Goal: Information Seeking & Learning: Learn about a topic

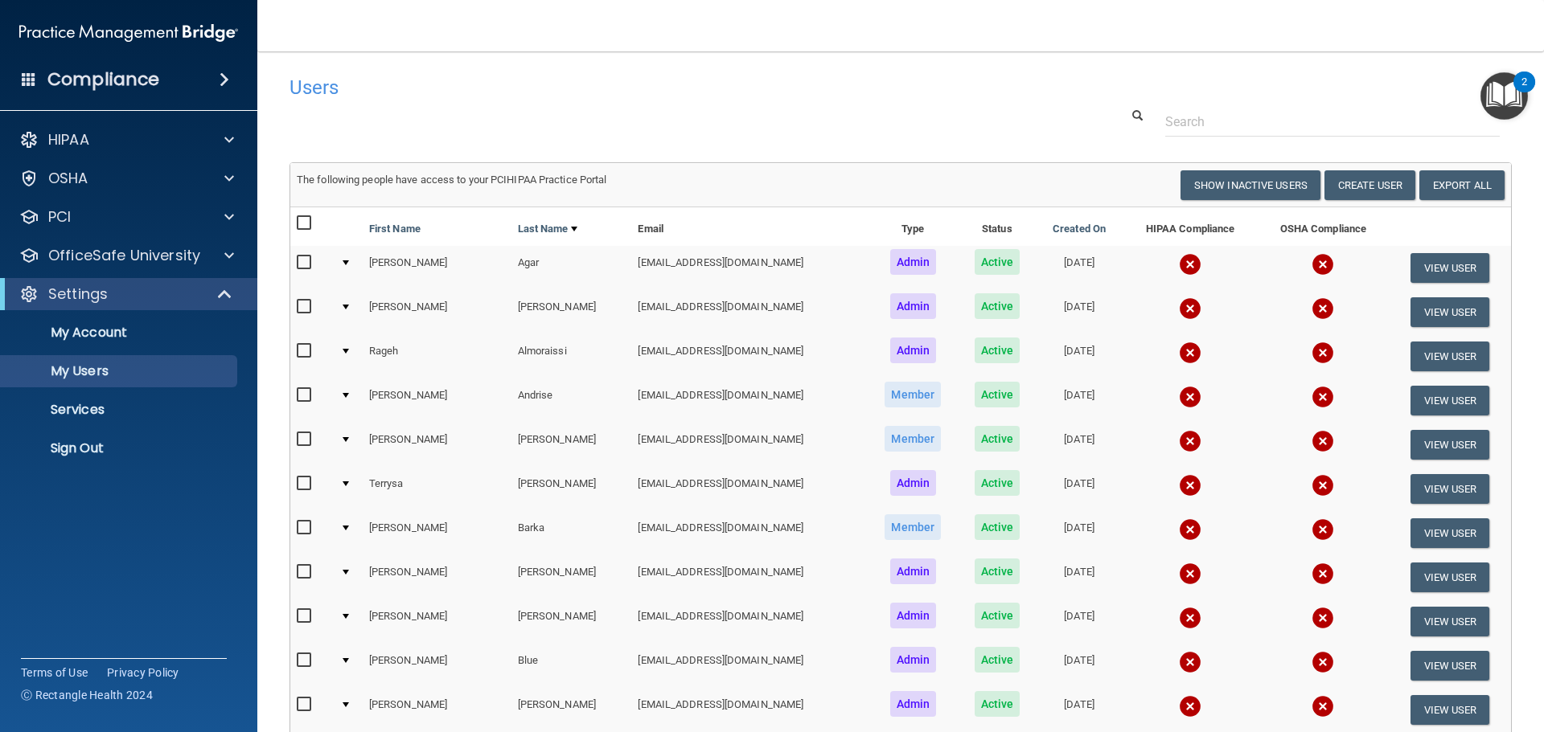
select select "20"
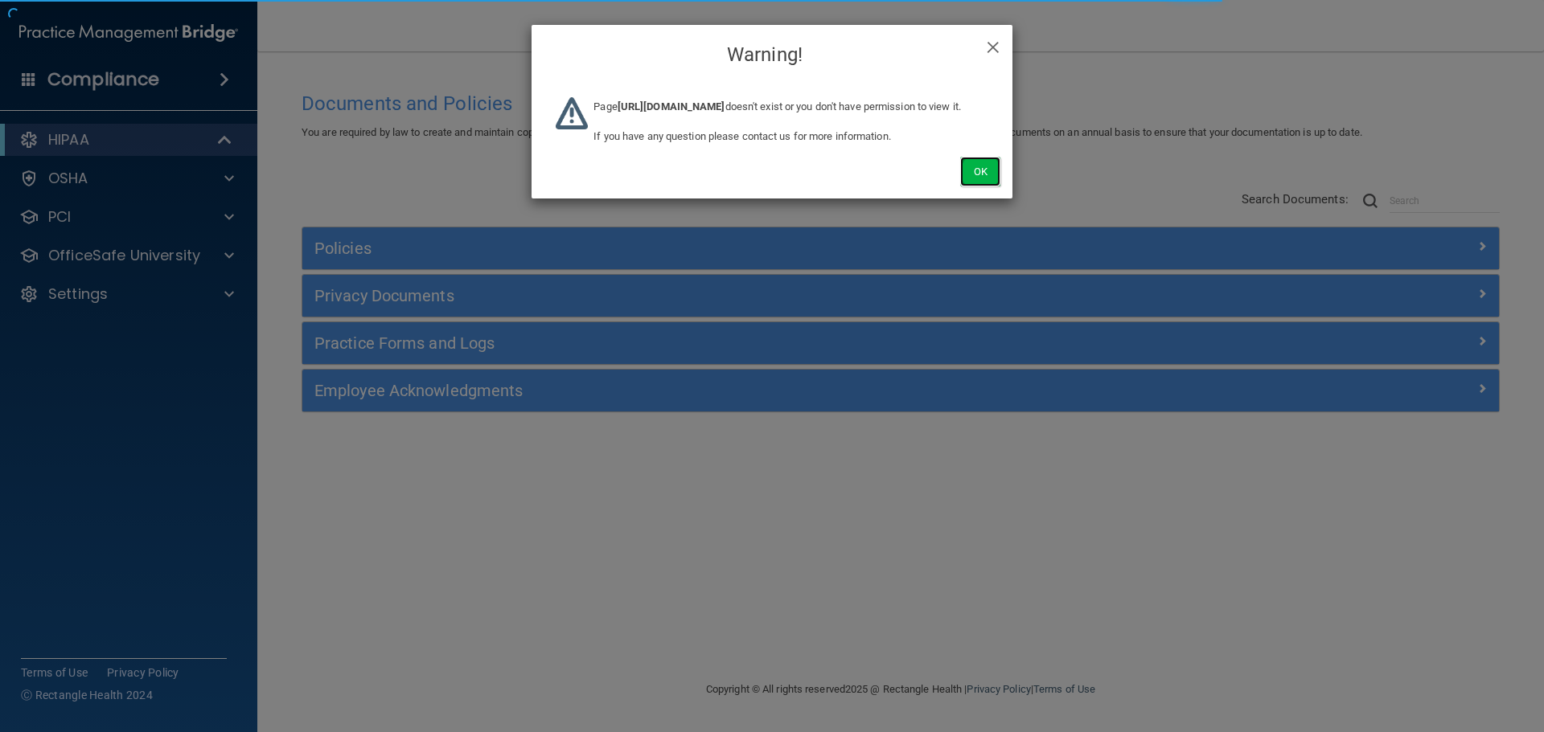
click at [978, 187] on button "Ok" at bounding box center [980, 172] width 40 height 30
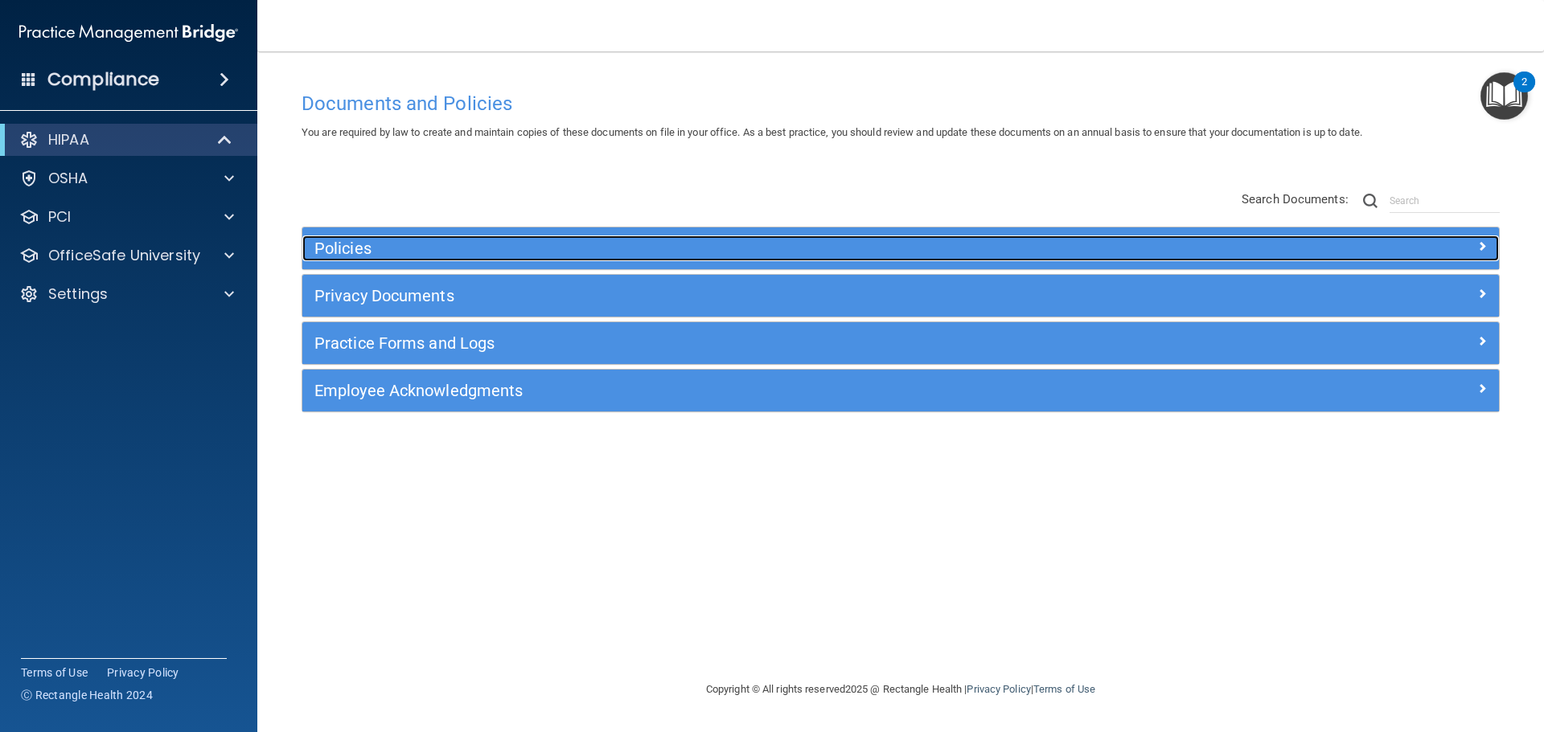
click at [1203, 255] on div at bounding box center [1349, 245] width 299 height 19
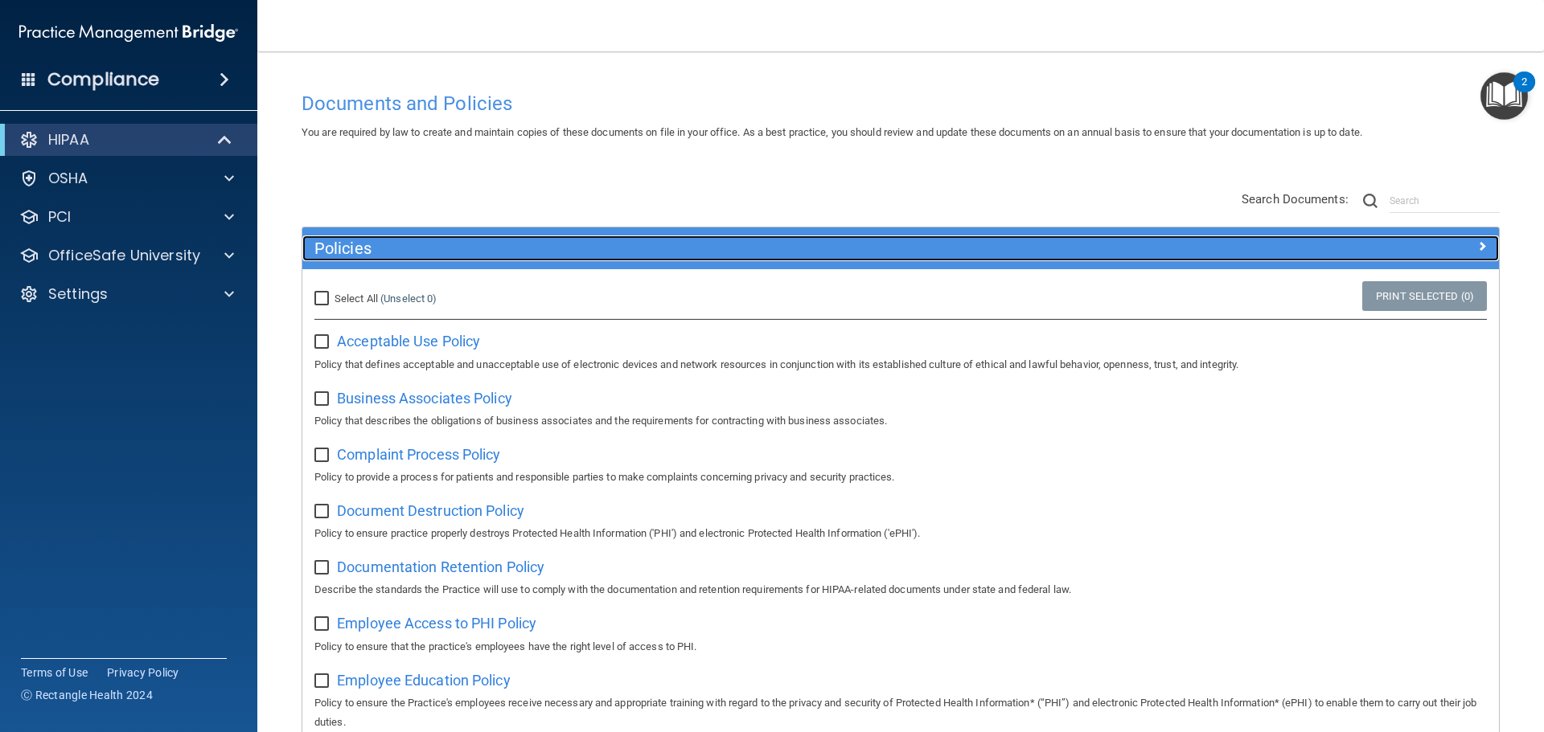
click at [1200, 248] on div at bounding box center [1349, 245] width 299 height 19
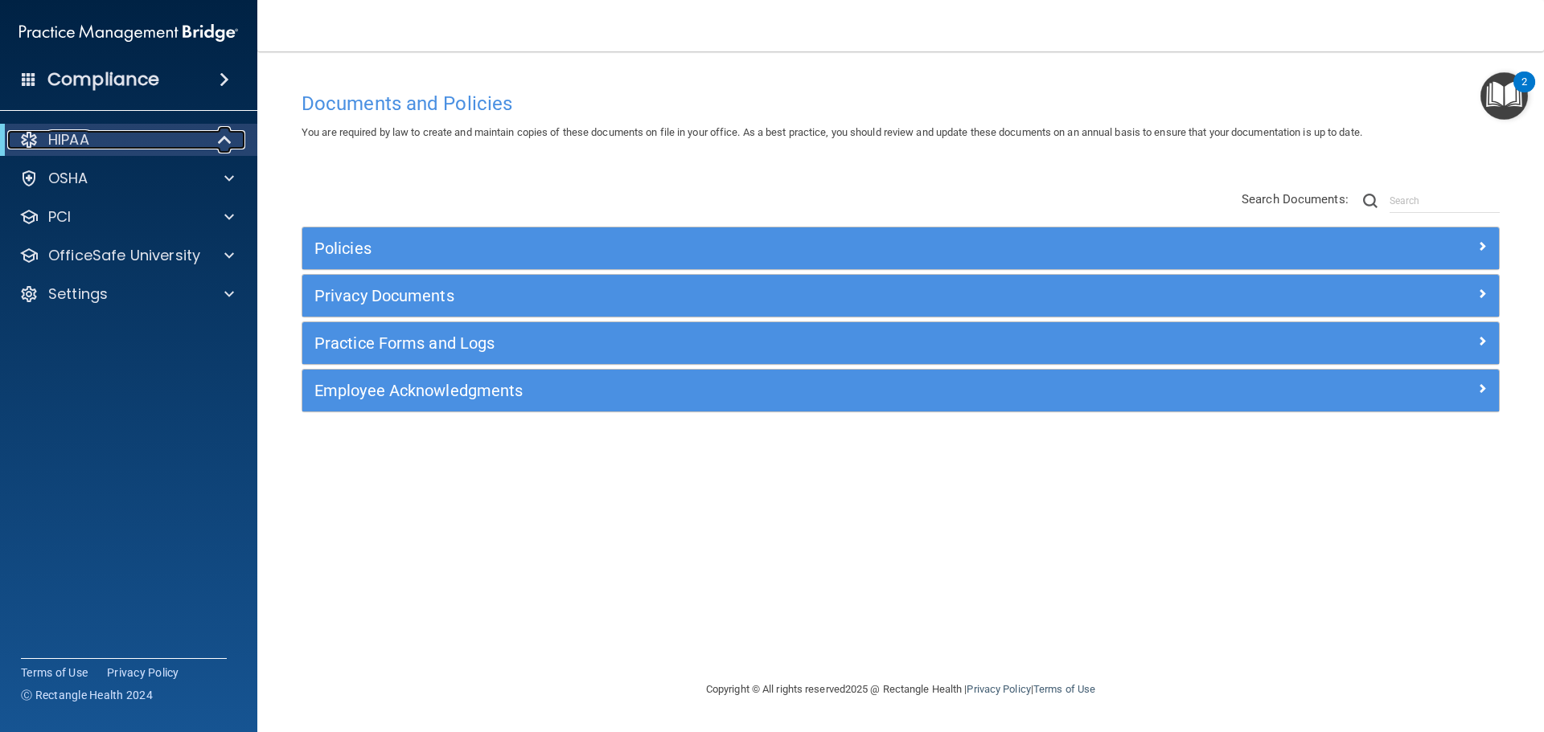
click at [211, 144] on div at bounding box center [225, 139] width 39 height 19
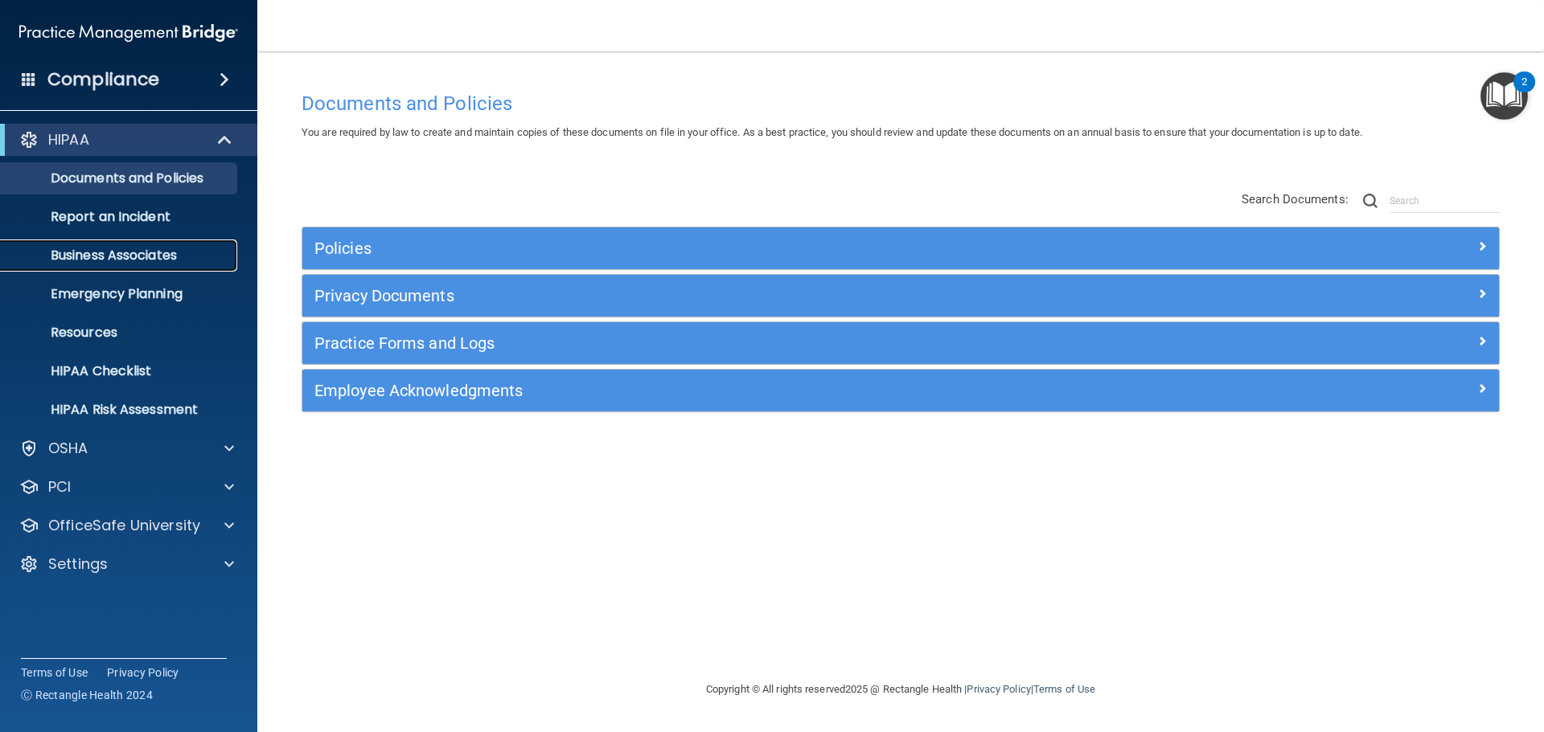
click at [170, 265] on link "Business Associates" at bounding box center [110, 256] width 253 height 32
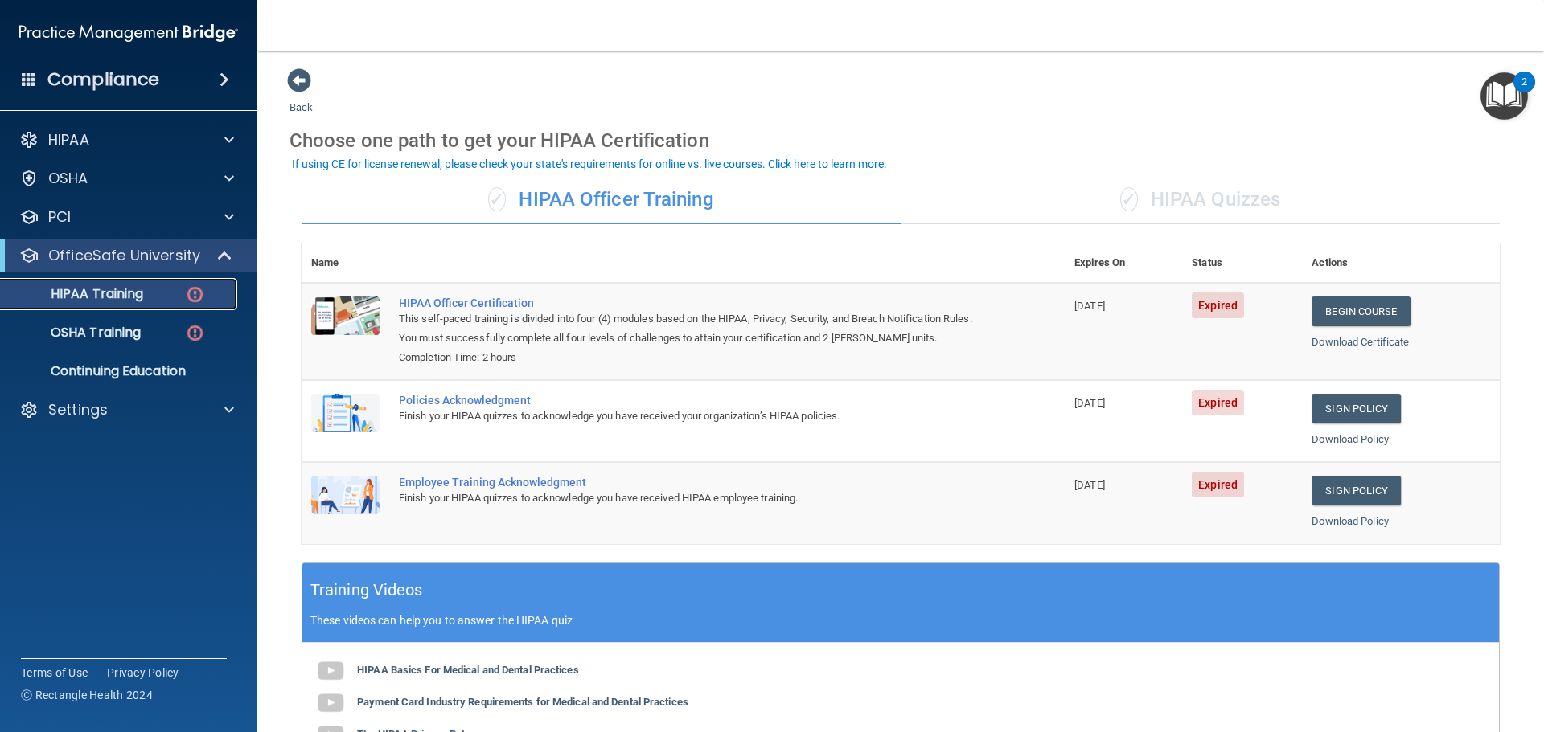
click at [142, 301] on p "HIPAA Training" at bounding box center [76, 294] width 133 height 16
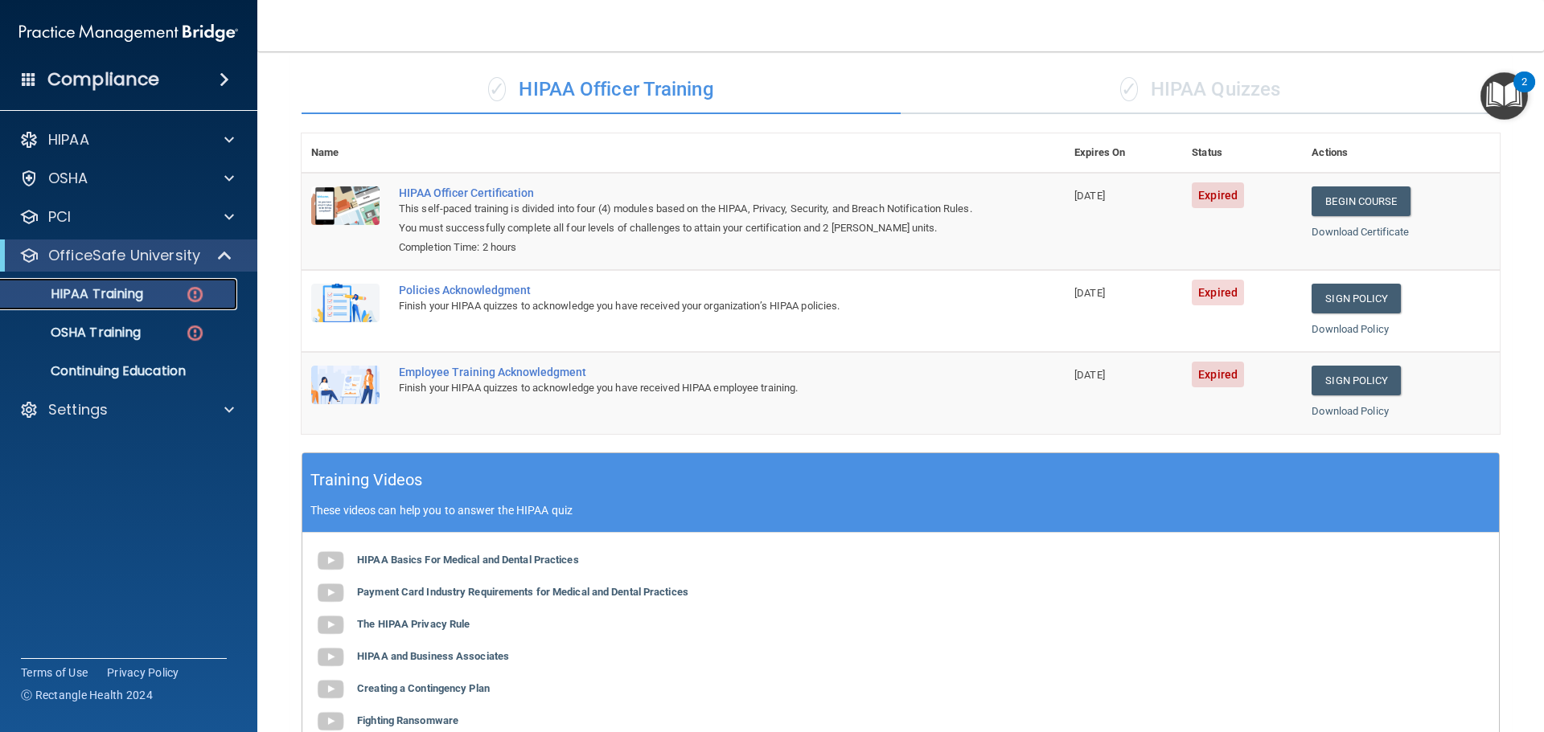
scroll to position [80, 0]
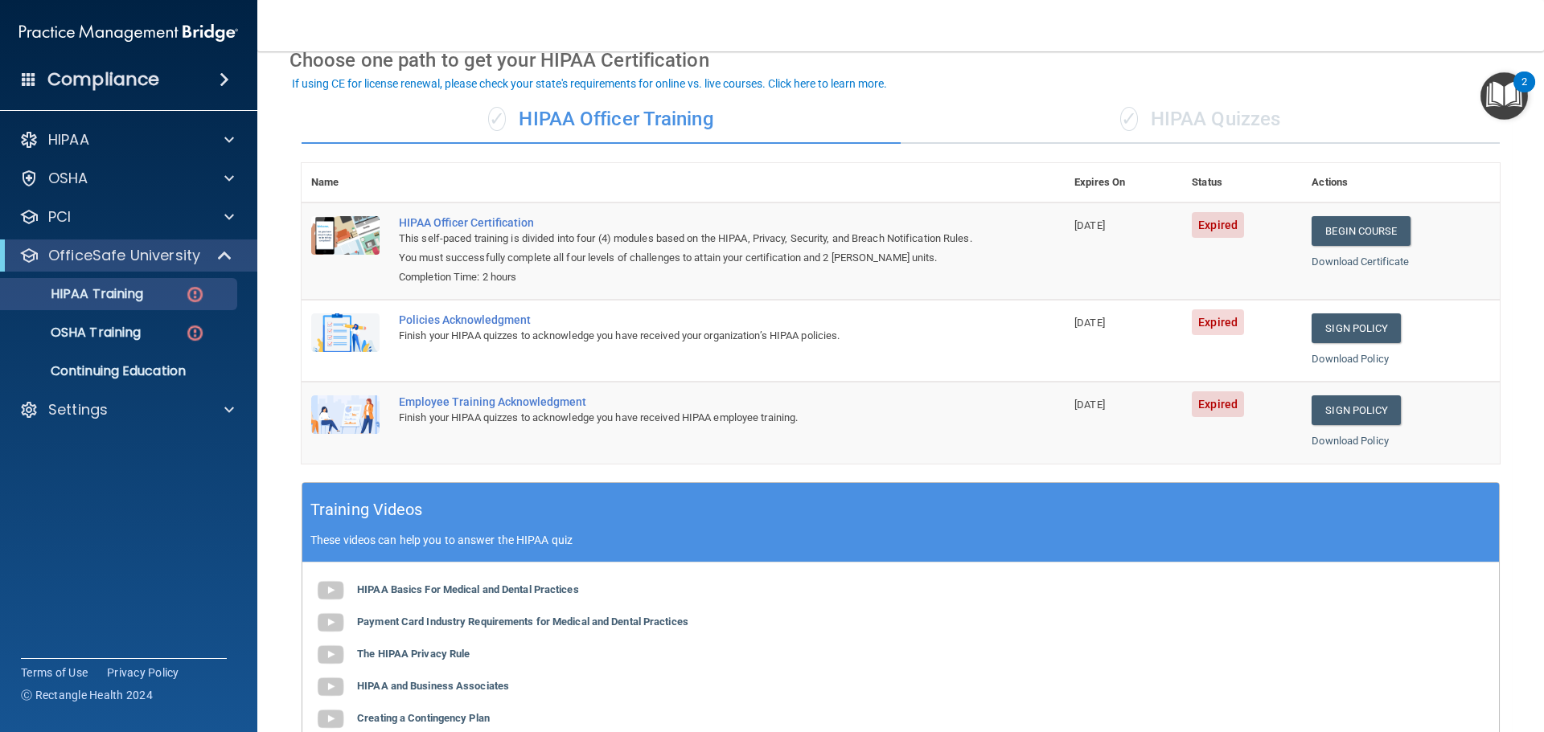
click at [1270, 135] on div "✓ HIPAA Quizzes" at bounding box center [1199, 120] width 599 height 48
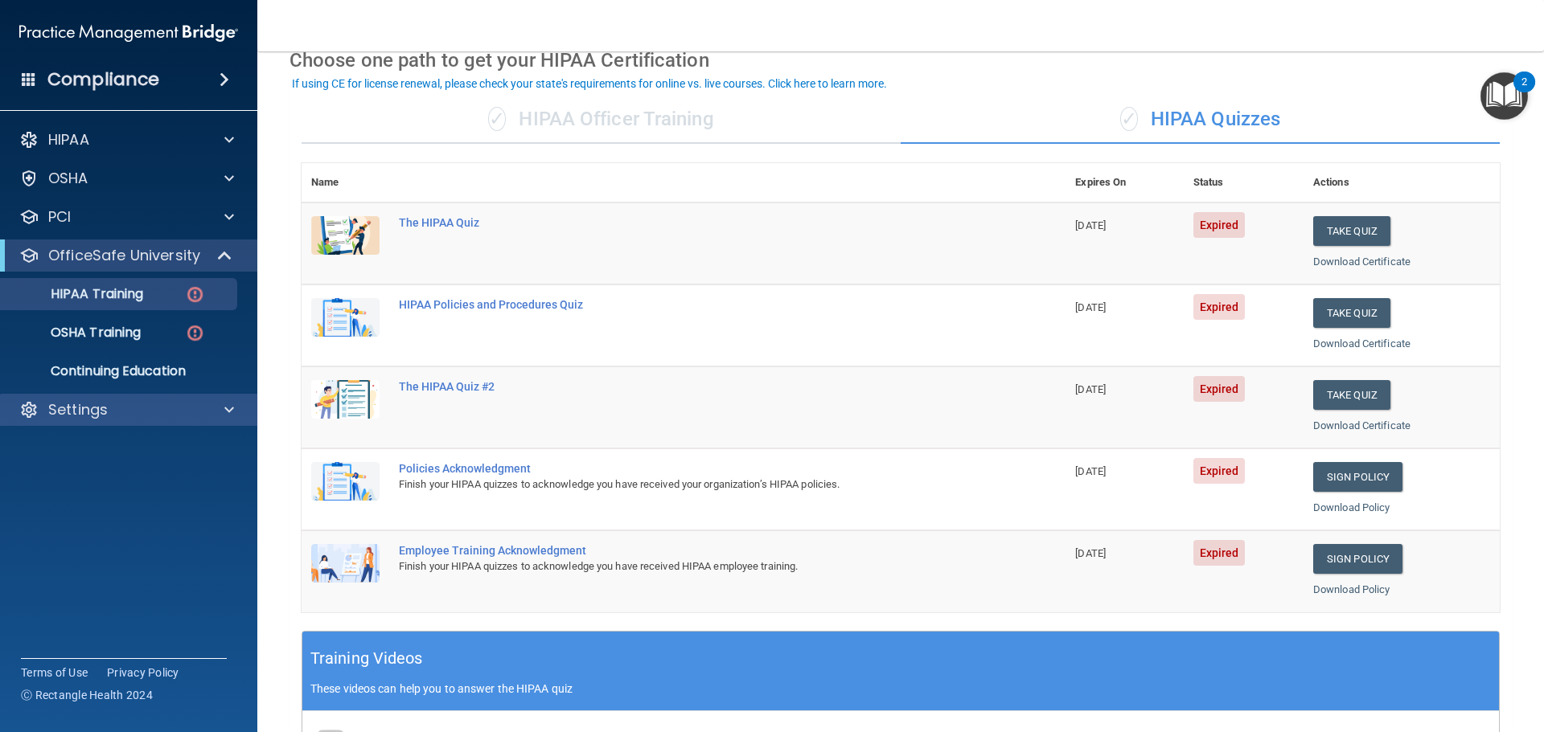
click at [222, 420] on div "Settings" at bounding box center [129, 410] width 258 height 32
click at [224, 413] on div at bounding box center [227, 409] width 40 height 19
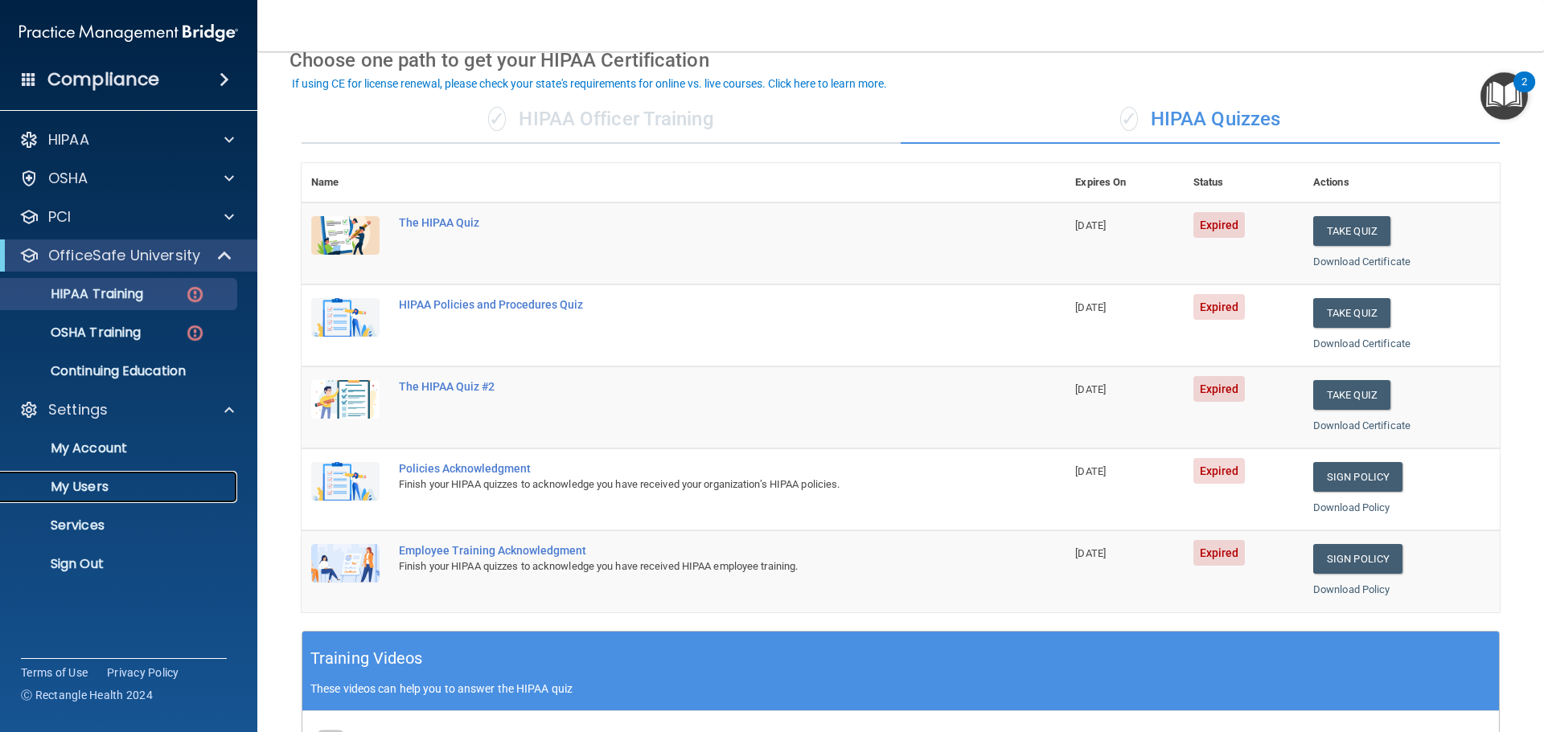
click at [102, 492] on p "My Users" at bounding box center [119, 487] width 219 height 16
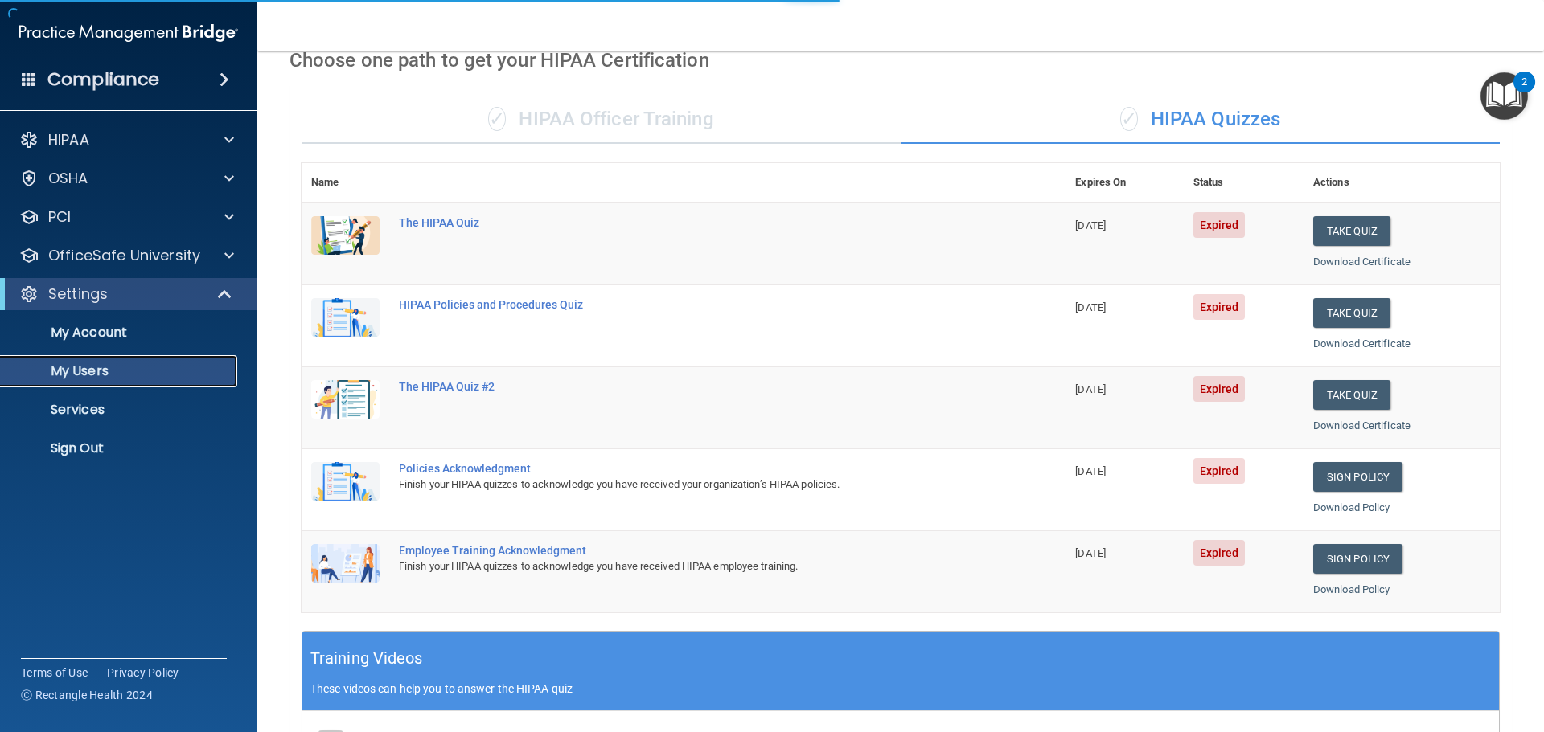
select select "20"
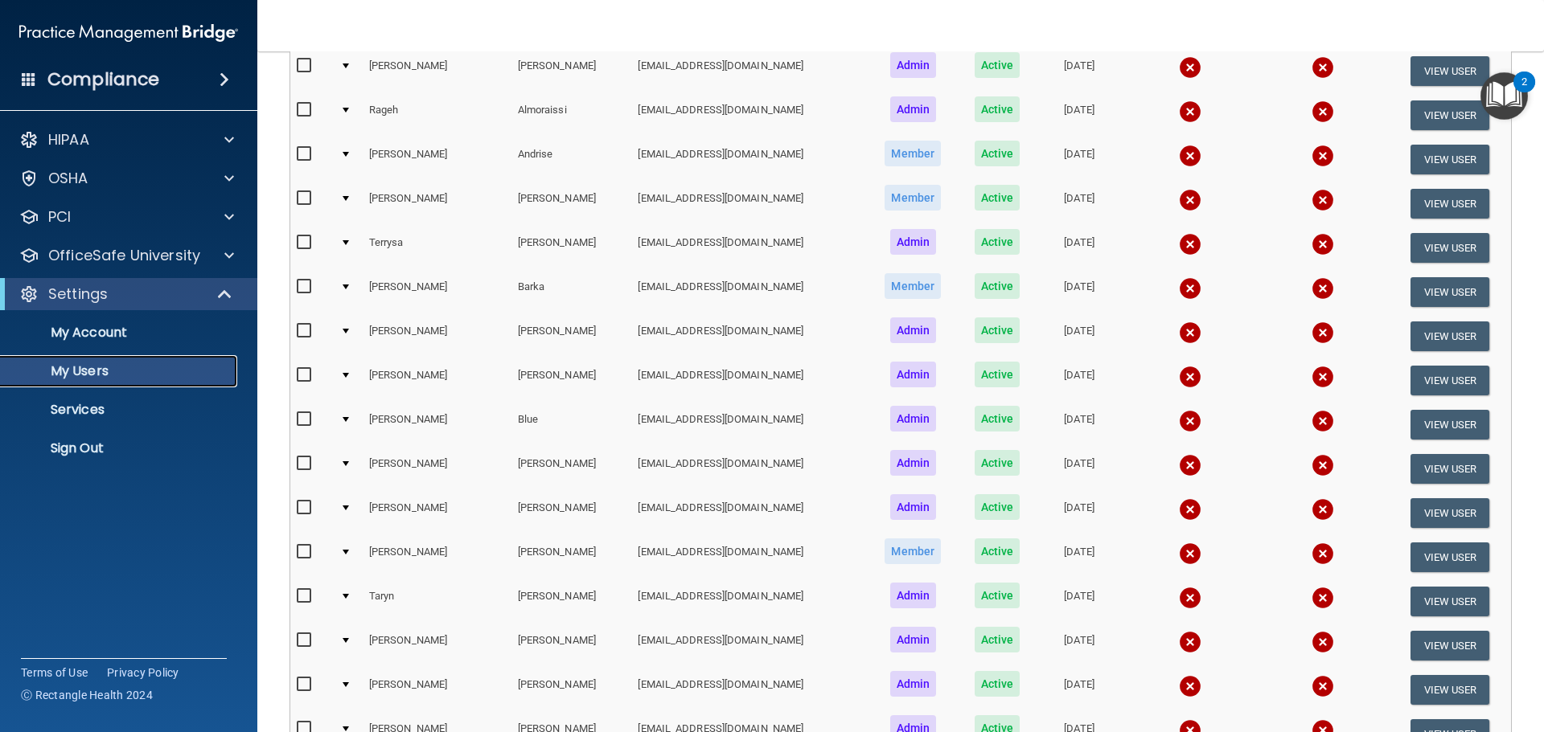
scroll to position [80, 0]
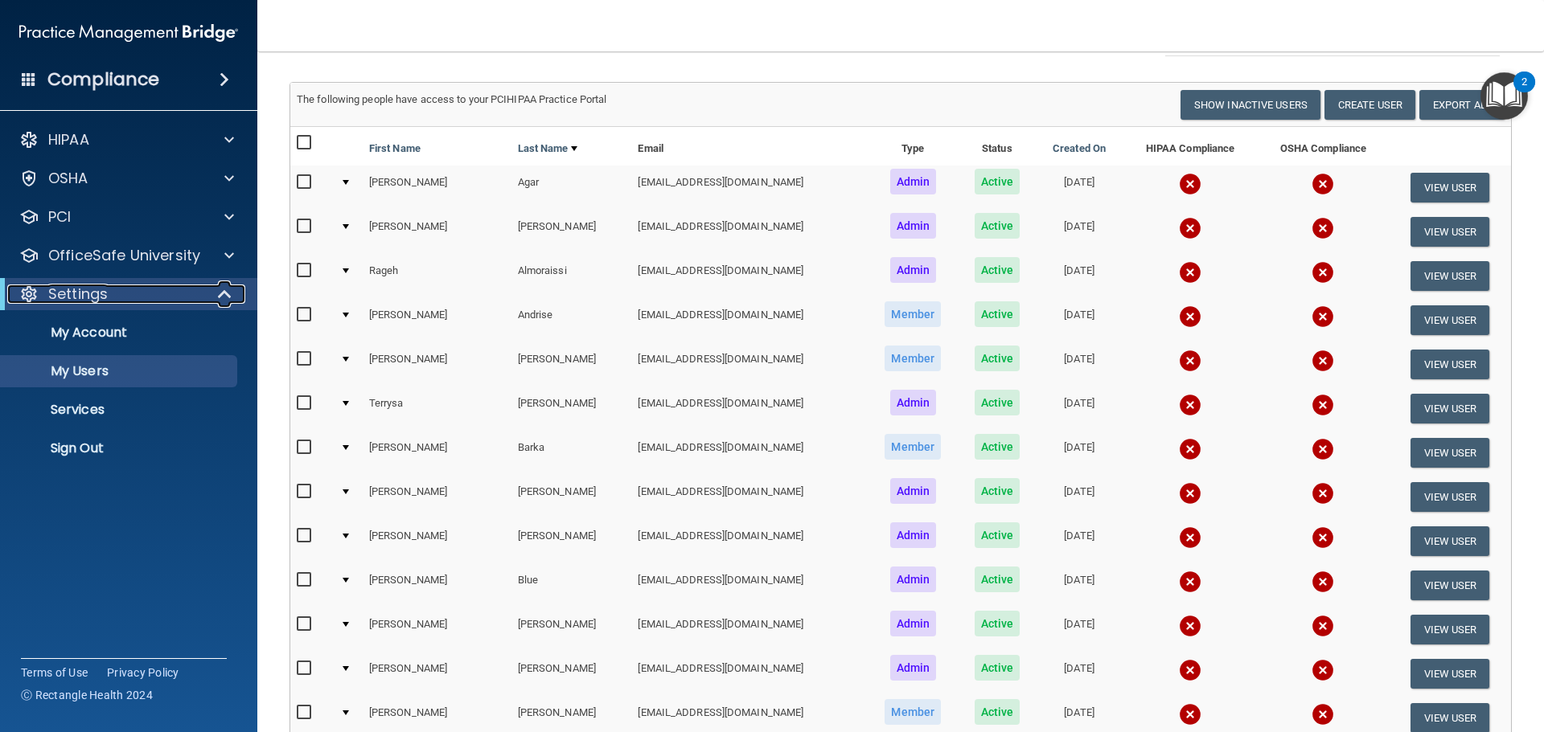
click at [174, 297] on div "Settings" at bounding box center [106, 294] width 199 height 19
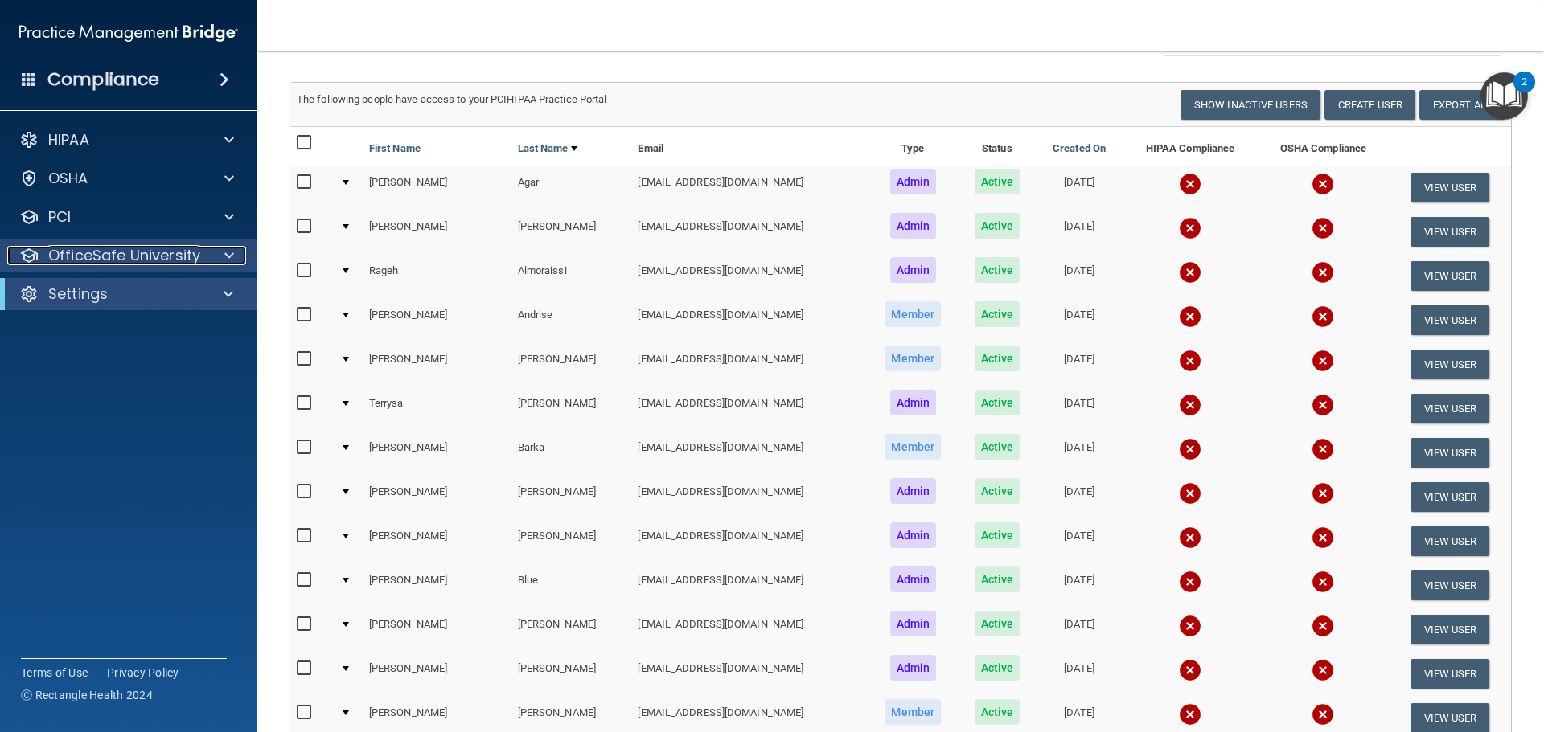
click at [195, 258] on p "OfficeSafe University" at bounding box center [124, 255] width 152 height 19
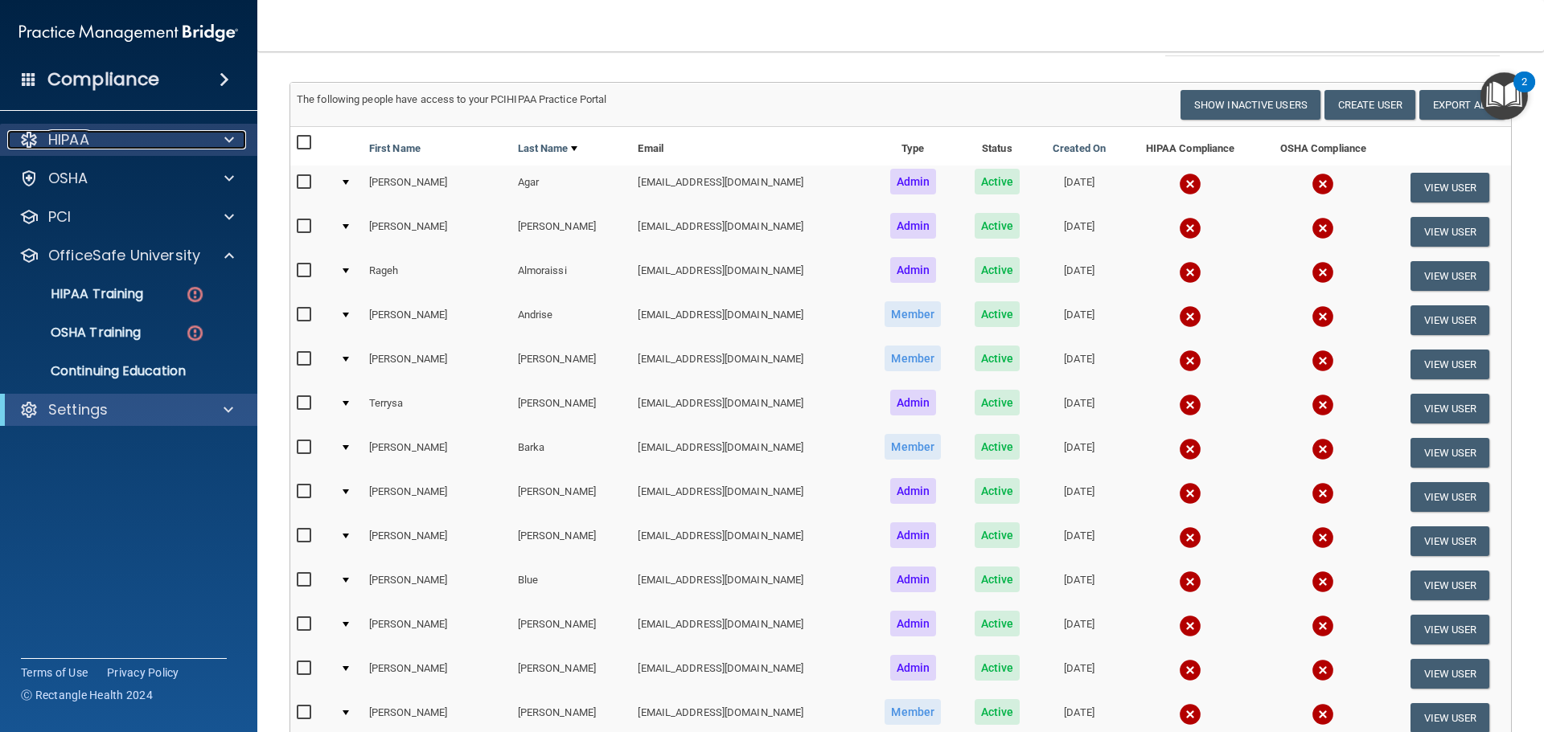
click at [134, 143] on div "HIPAA" at bounding box center [106, 139] width 199 height 19
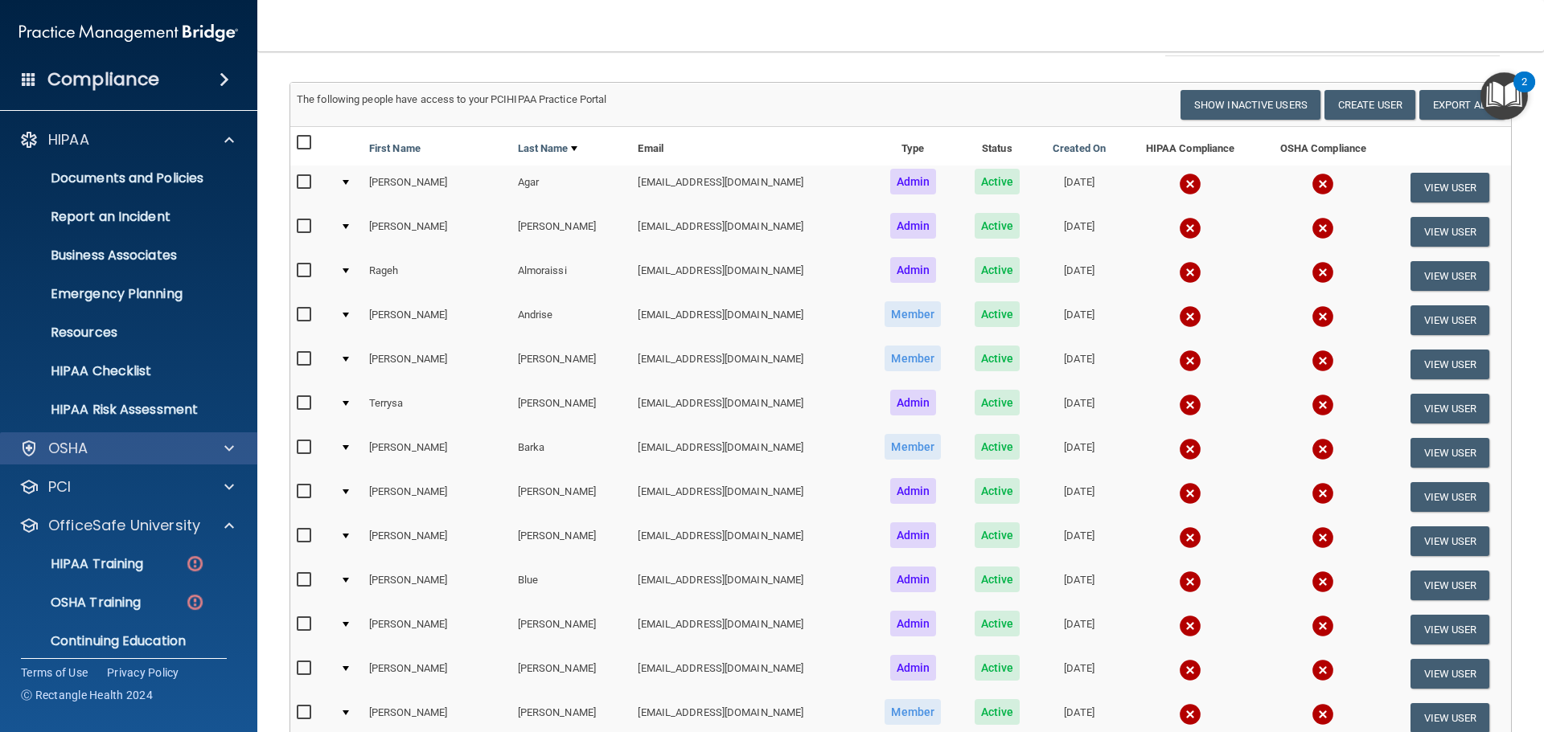
click at [158, 458] on div "OSHA" at bounding box center [129, 449] width 258 height 32
click at [158, 450] on div "OSHA" at bounding box center [106, 448] width 199 height 19
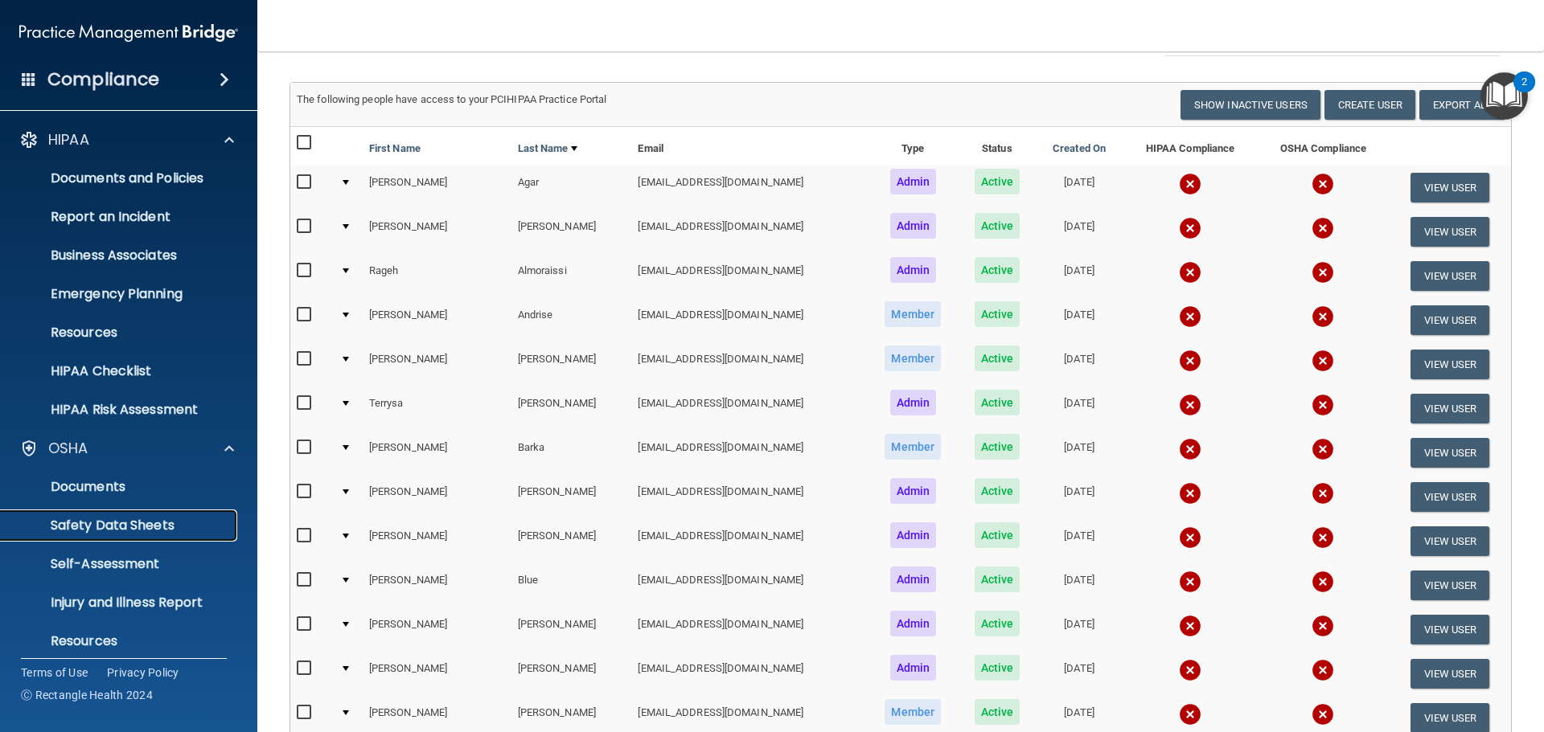
click at [126, 527] on p "Safety Data Sheets" at bounding box center [119, 526] width 219 height 16
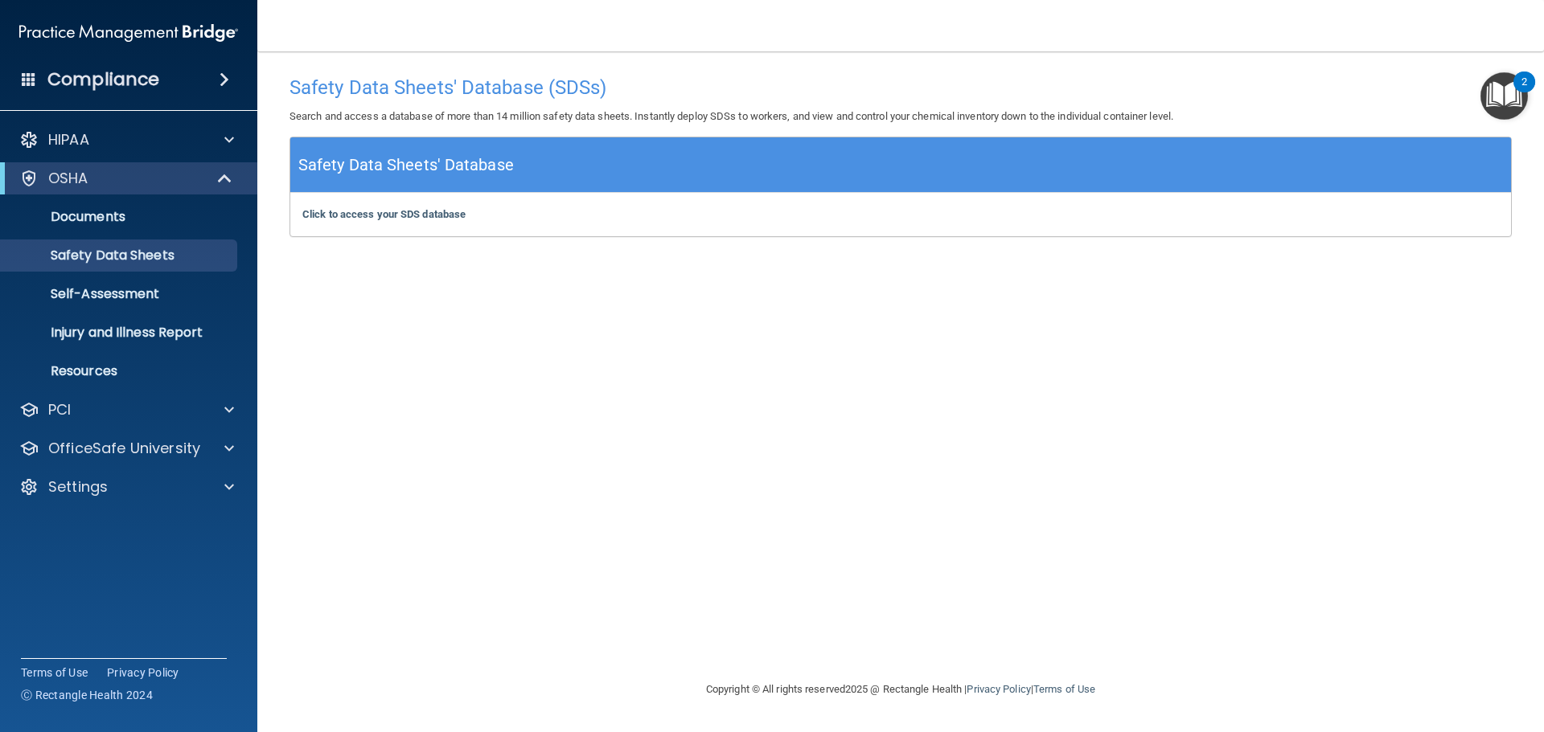
click at [449, 207] on div "Click to access your SDS database Click to access your SDS database" at bounding box center [900, 214] width 1220 height 43
click at [447, 210] on b "Click to access your SDS database" at bounding box center [383, 214] width 163 height 12
click at [162, 441] on p "OfficeSafe University" at bounding box center [124, 448] width 152 height 19
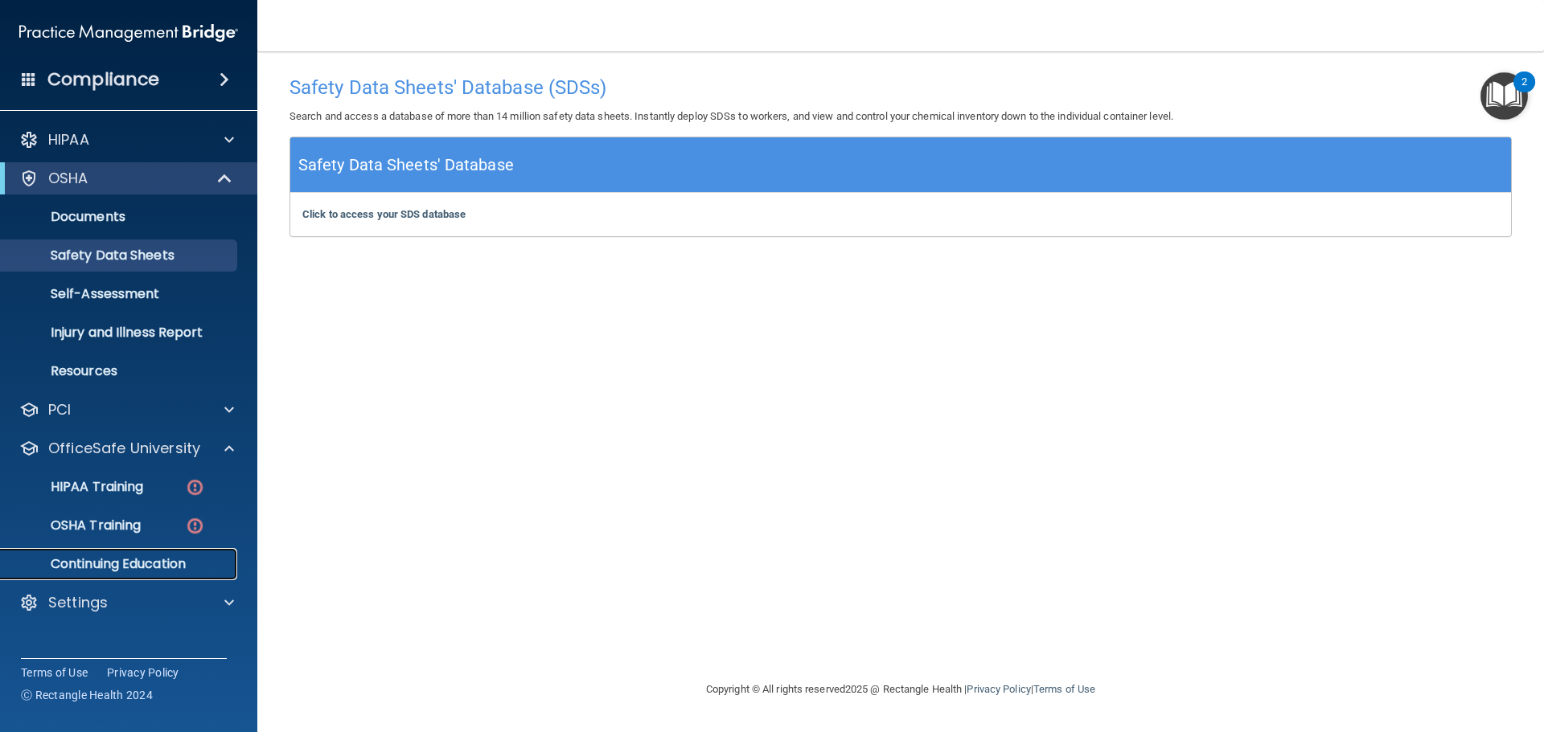
click at [166, 565] on p "Continuing Education" at bounding box center [119, 564] width 219 height 16
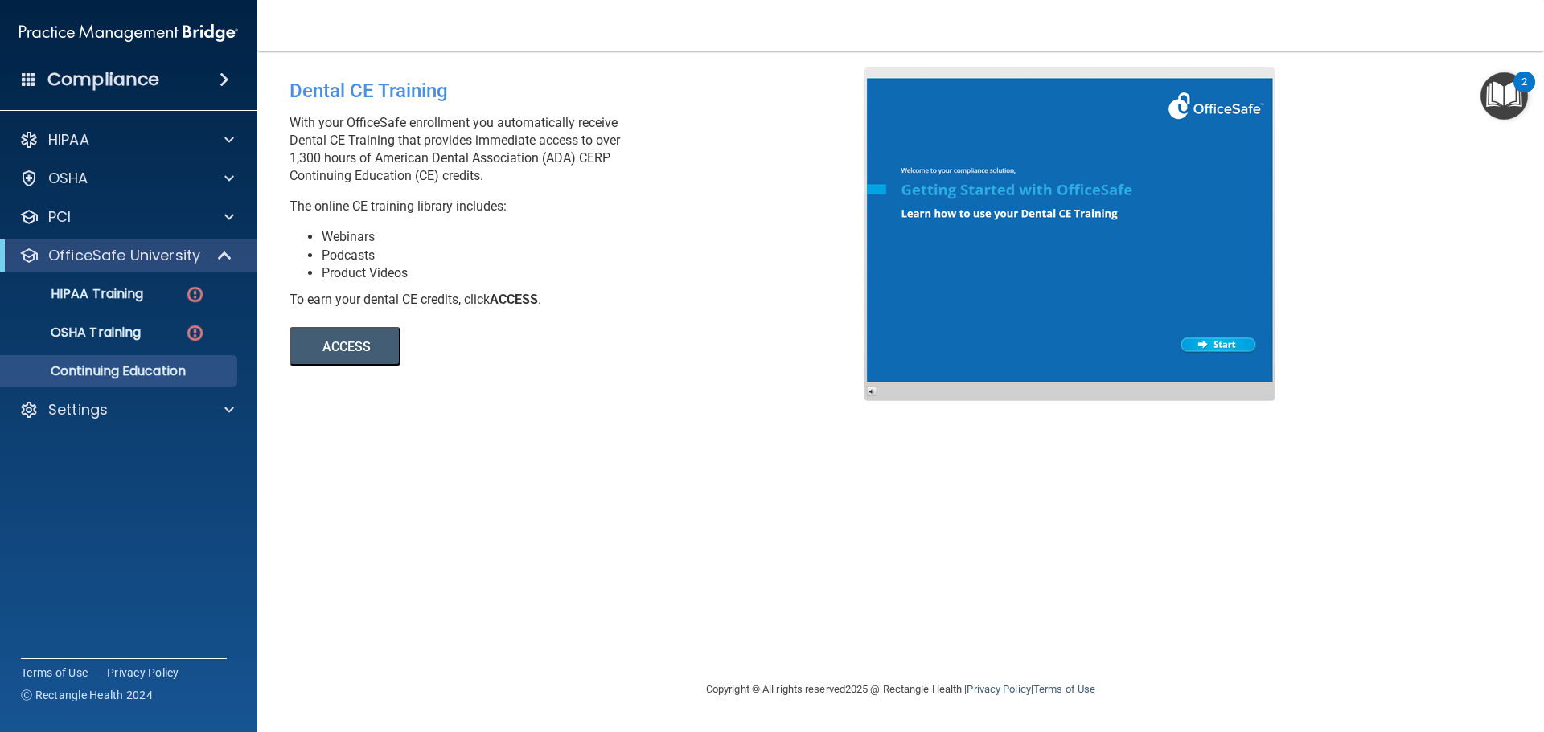
click at [338, 350] on button "ACCESS" at bounding box center [344, 346] width 111 height 39
